Goal: Task Accomplishment & Management: Use online tool/utility

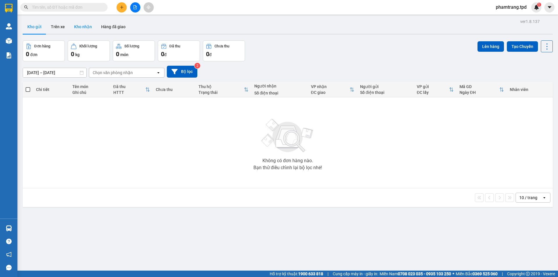
click at [84, 28] on button "Kho nhận" at bounding box center [83, 27] width 27 height 14
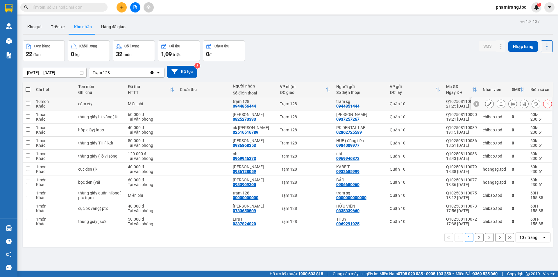
click at [28, 105] on input "checkbox" at bounding box center [28, 103] width 4 height 4
checkbox input "true"
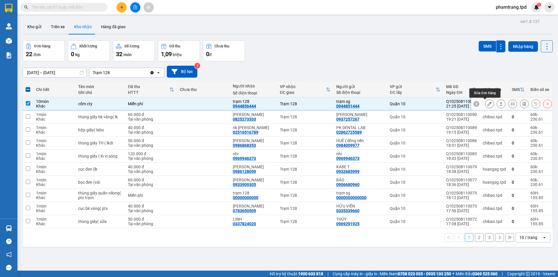
click at [487, 105] on button at bounding box center [490, 104] width 8 height 10
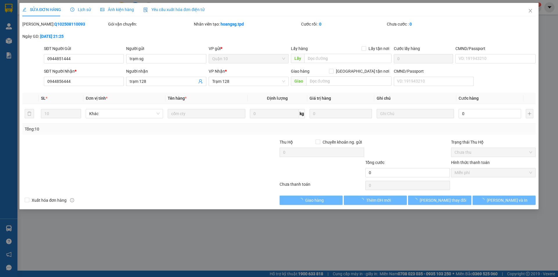
type input "0944851444"
type input "trạm sg"
type input "0944856444"
type input "trạm 128"
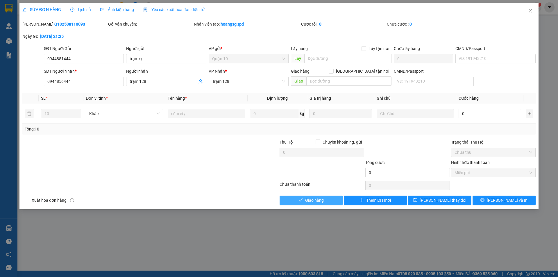
click at [314, 200] on span "Giao hàng" at bounding box center [314, 200] width 19 height 6
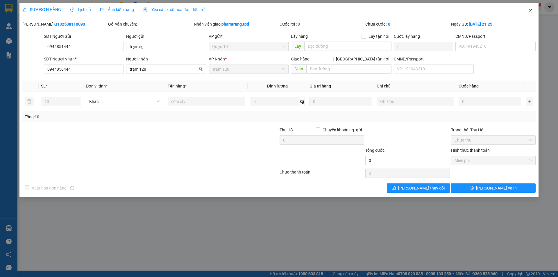
click at [532, 10] on icon "close" at bounding box center [530, 10] width 5 height 5
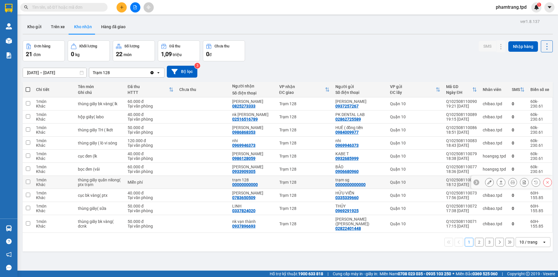
click at [29, 181] on input "checkbox" at bounding box center [28, 182] width 4 height 4
checkbox input "true"
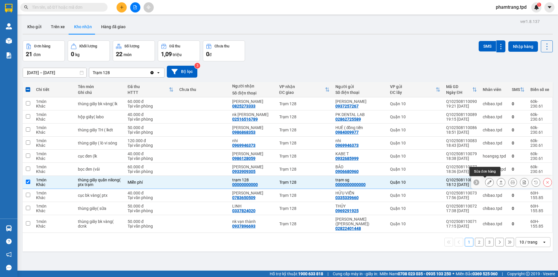
click at [488, 184] on icon at bounding box center [490, 182] width 4 height 4
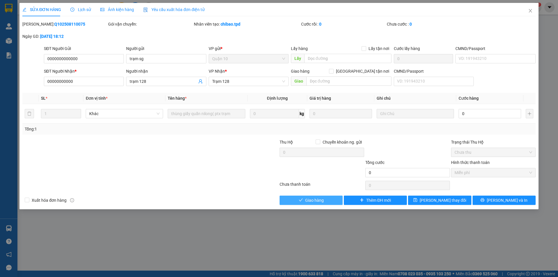
click at [314, 202] on span "Giao hàng" at bounding box center [314, 200] width 19 height 6
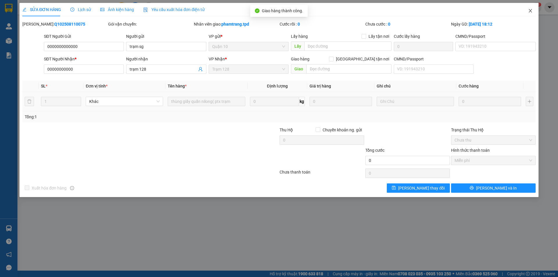
click at [532, 12] on icon "close" at bounding box center [530, 10] width 3 height 3
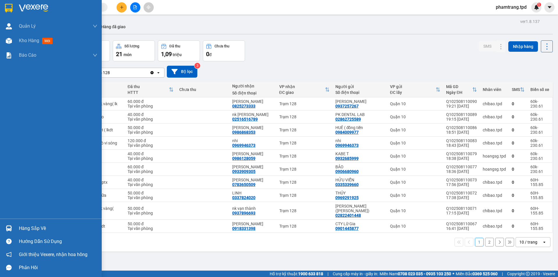
click at [28, 228] on div "Hàng sắp về" at bounding box center [58, 228] width 79 height 9
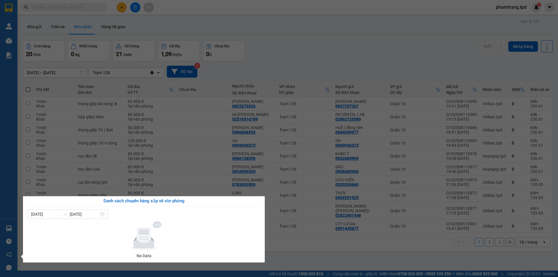
click at [256, 21] on section "Kết quả tìm kiếm ( 0 ) Bộ lọc No Data phamtrang.tpd 1 Quản Lý Quản lý khách hàn…" at bounding box center [279, 138] width 558 height 277
